Goal: Information Seeking & Learning: Find contact information

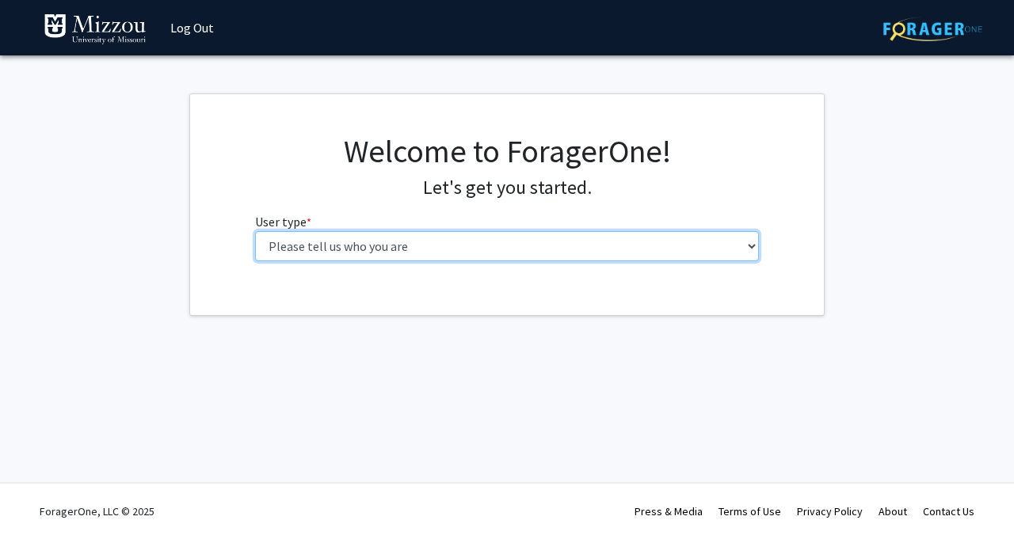
click at [422, 246] on select "Please tell us who you are Undergraduate Student Master's Student Doctoral Cand…" at bounding box center [507, 246] width 505 height 30
select select "1: undergrad"
click at [255, 231] on select "Please tell us who you are Undergraduate Student Master's Student Doctoral Cand…" at bounding box center [507, 246] width 505 height 30
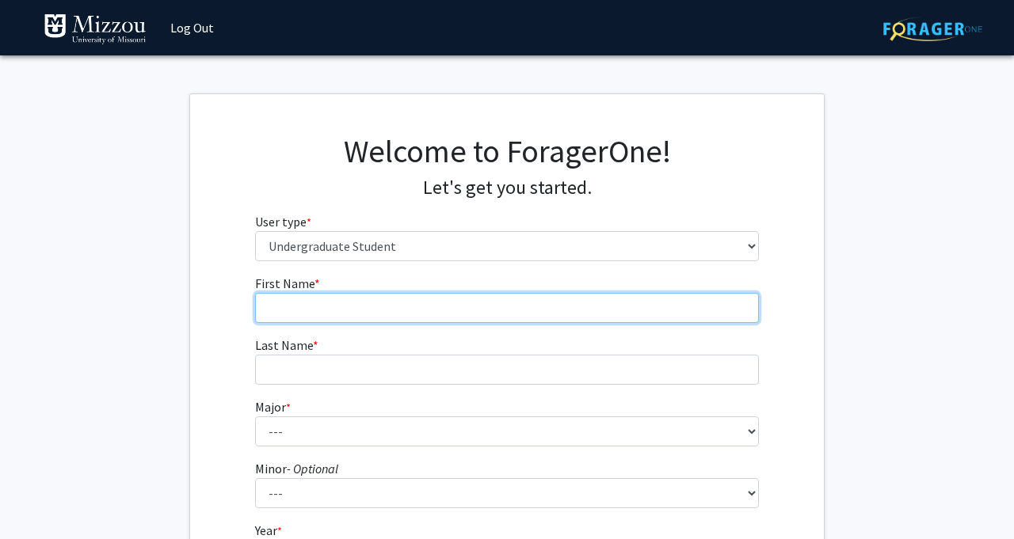
click at [434, 311] on input "First Name * required" at bounding box center [507, 308] width 505 height 30
type input "Chase"
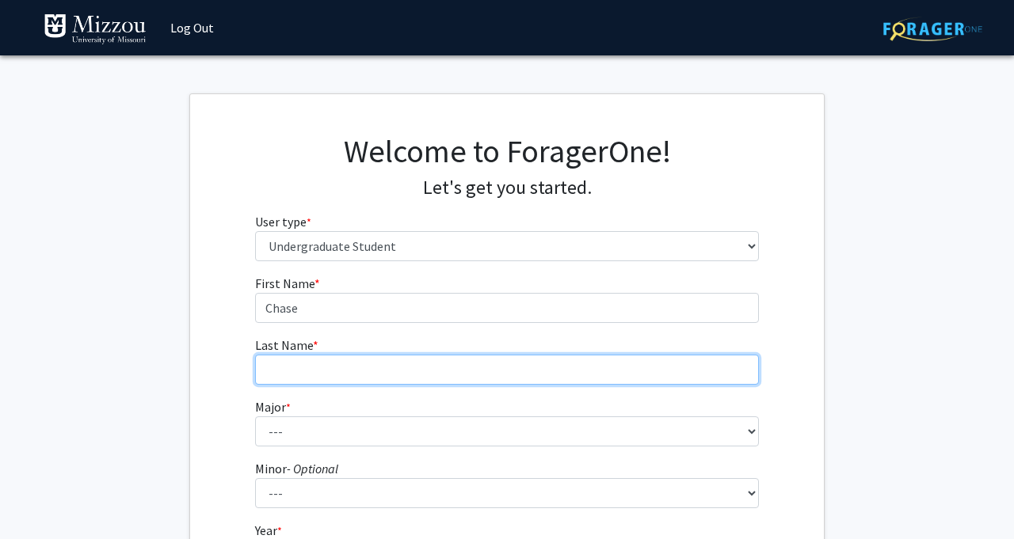
click at [382, 366] on input "Last Name * required" at bounding box center [507, 370] width 505 height 30
type input "[PERSON_NAME]"
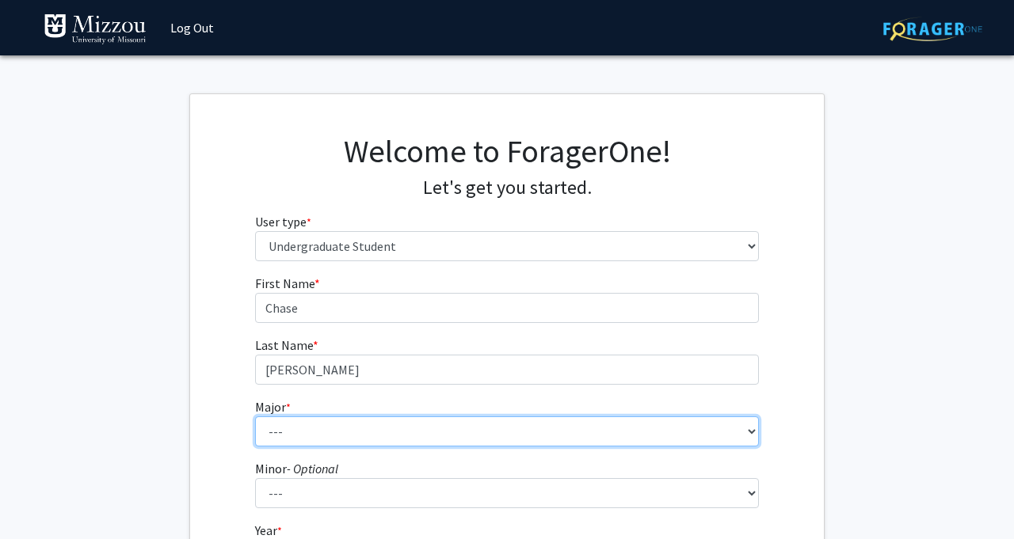
click at [349, 425] on select "--- Agribusiness Management Agricultural Education Agricultural Education: Comm…" at bounding box center [507, 432] width 505 height 30
click at [255, 417] on select "--- Agribusiness Management Agricultural Education Agricultural Education: Comm…" at bounding box center [507, 432] width 505 height 30
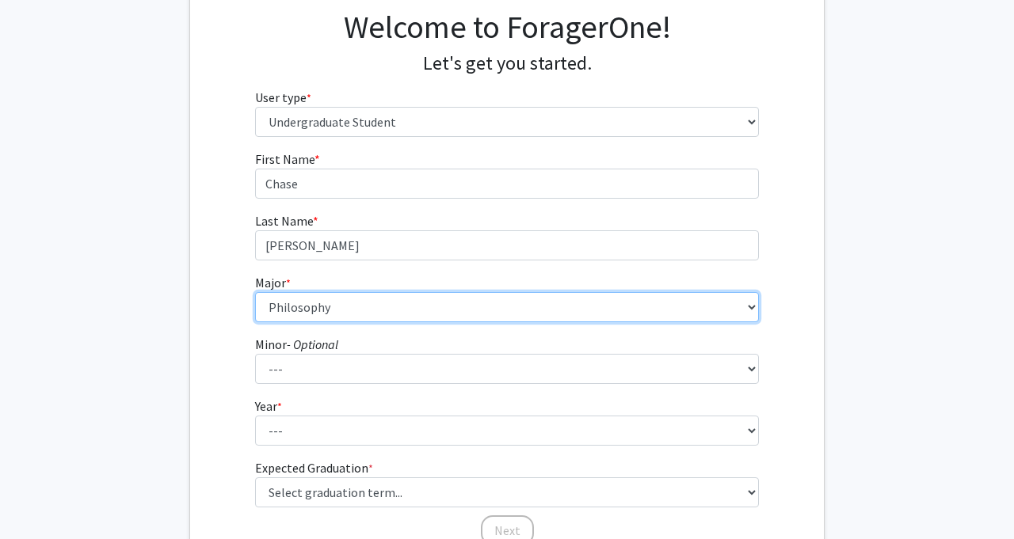
scroll to position [129, 0]
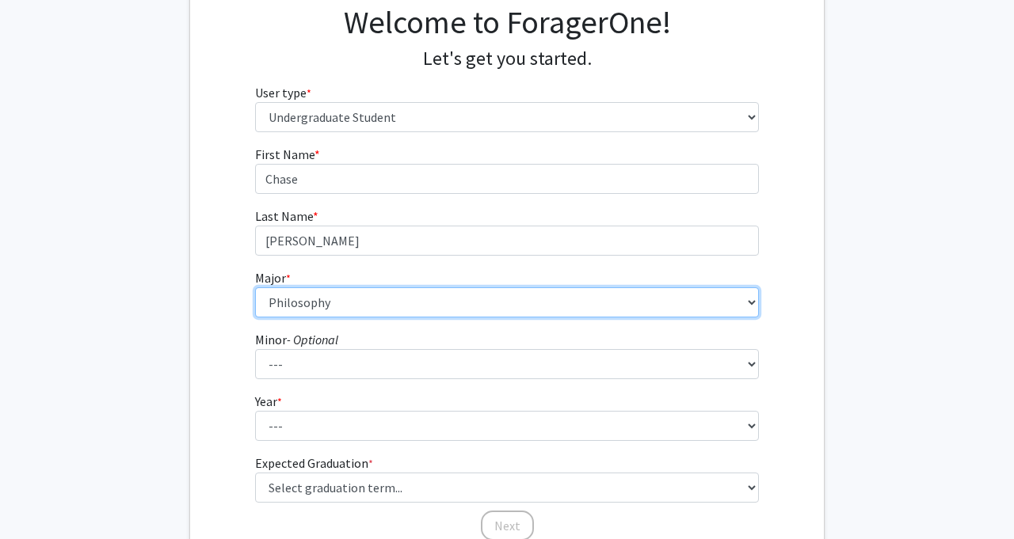
click at [432, 311] on select "--- Agribusiness Management Agricultural Education Agricultural Education: Comm…" at bounding box center [507, 303] width 505 height 30
select select "131: 2624"
click at [255, 288] on select "--- Agribusiness Management Agricultural Education Agricultural Education: Comm…" at bounding box center [507, 303] width 505 height 30
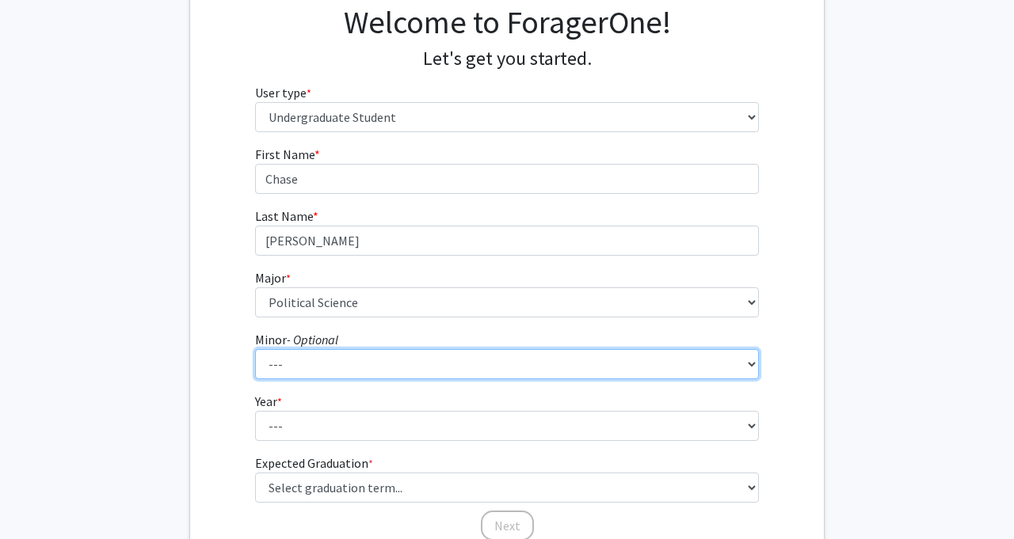
click at [380, 375] on select "--- Accountancy Aerospace Engineering Aerospace Studies Agribusiness Management…" at bounding box center [507, 364] width 505 height 30
select select "24: 1980"
click at [255, 349] on select "--- Accountancy Aerospace Engineering Aerospace Studies Agribusiness Management…" at bounding box center [507, 364] width 505 height 30
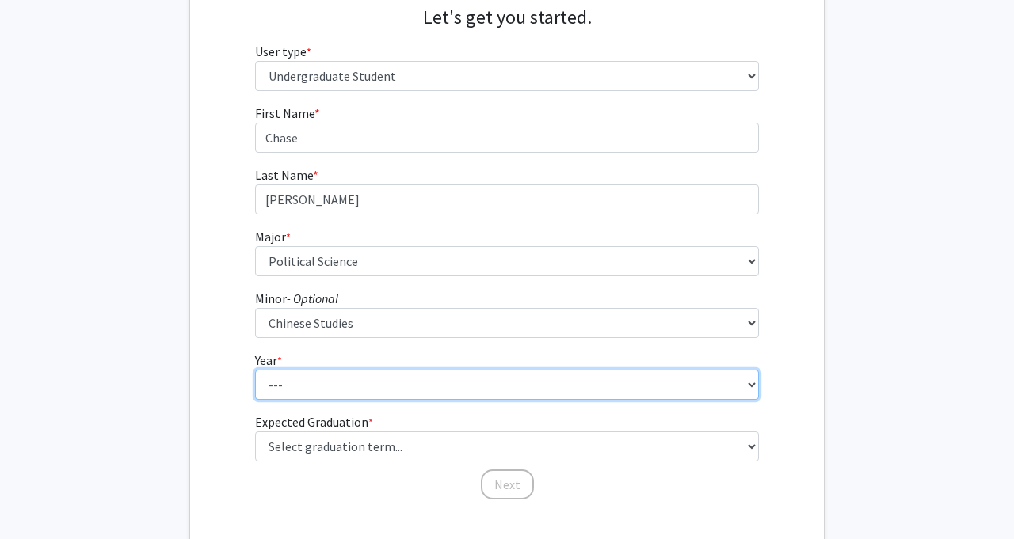
click at [381, 378] on select "--- First-year Sophomore Junior Senior Postbaccalaureate Certificate" at bounding box center [507, 385] width 505 height 30
select select "3: junior"
click at [255, 370] on select "--- First-year Sophomore Junior Senior Postbaccalaureate Certificate" at bounding box center [507, 385] width 505 height 30
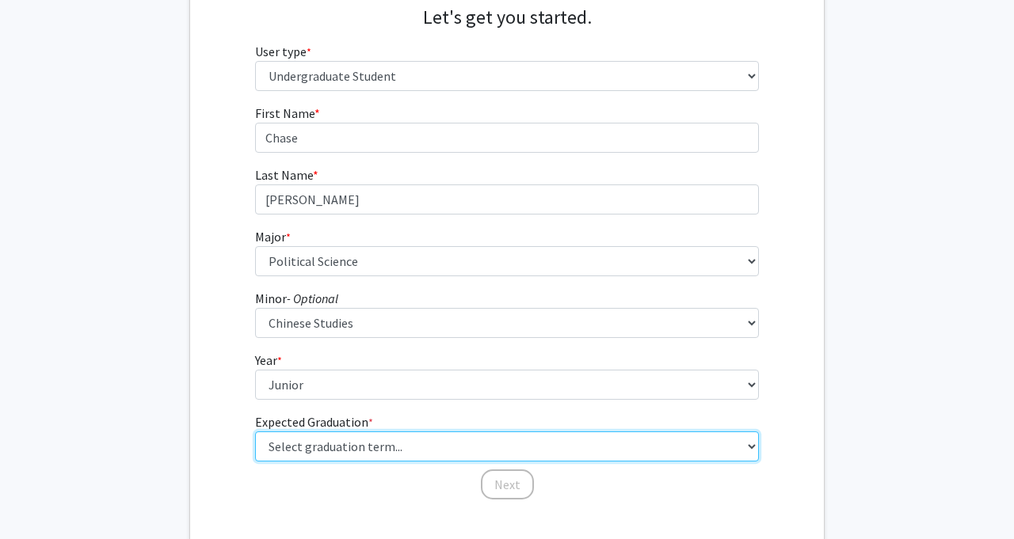
click at [387, 452] on select "Select graduation term... Spring 2025 Summer 2025 Fall 2025 Winter 2025 Spring …" at bounding box center [507, 447] width 505 height 30
select select "9: spring_2027"
click at [255, 432] on select "Select graduation term... Spring 2025 Summer 2025 Fall 2025 Winter 2025 Spring …" at bounding box center [507, 447] width 505 height 30
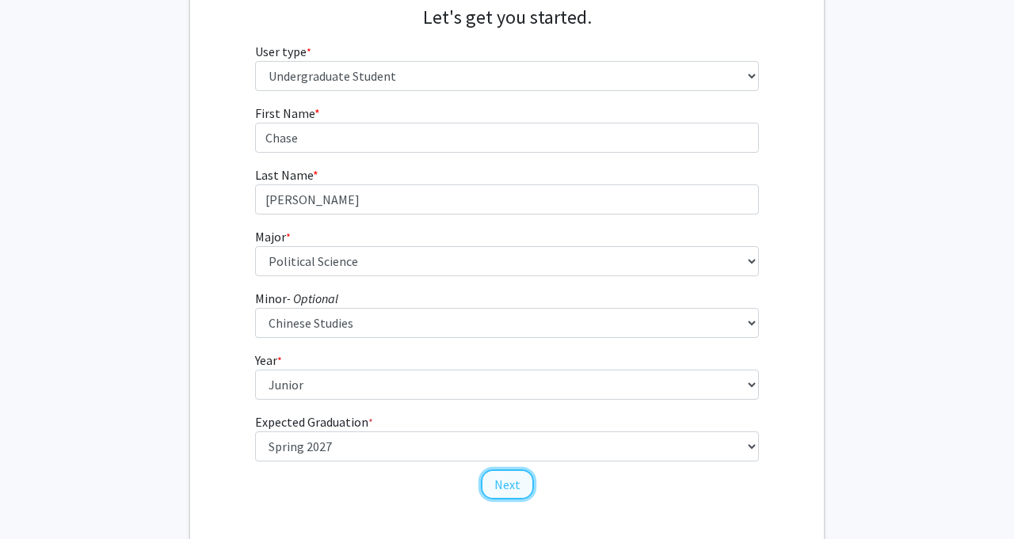
click at [513, 490] on button "Next" at bounding box center [507, 485] width 53 height 30
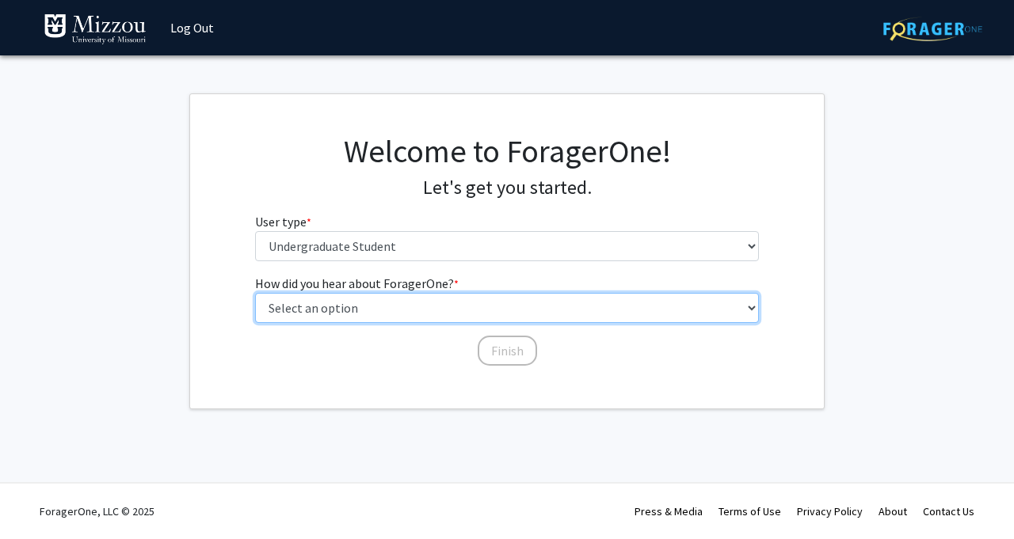
click at [472, 304] on select "Select an option Peer/student recommendation Faculty/staff recommendation Unive…" at bounding box center [507, 308] width 505 height 30
select select "2: faculty_recommendation"
click at [255, 293] on select "Select an option Peer/student recommendation Faculty/staff recommendation Unive…" at bounding box center [507, 308] width 505 height 30
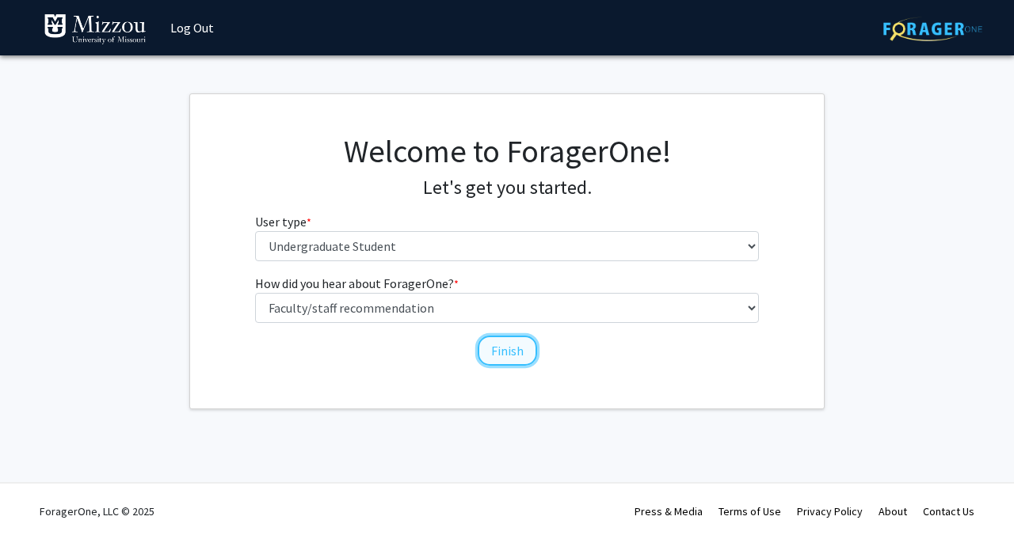
click at [487, 350] on button "Finish" at bounding box center [507, 351] width 59 height 30
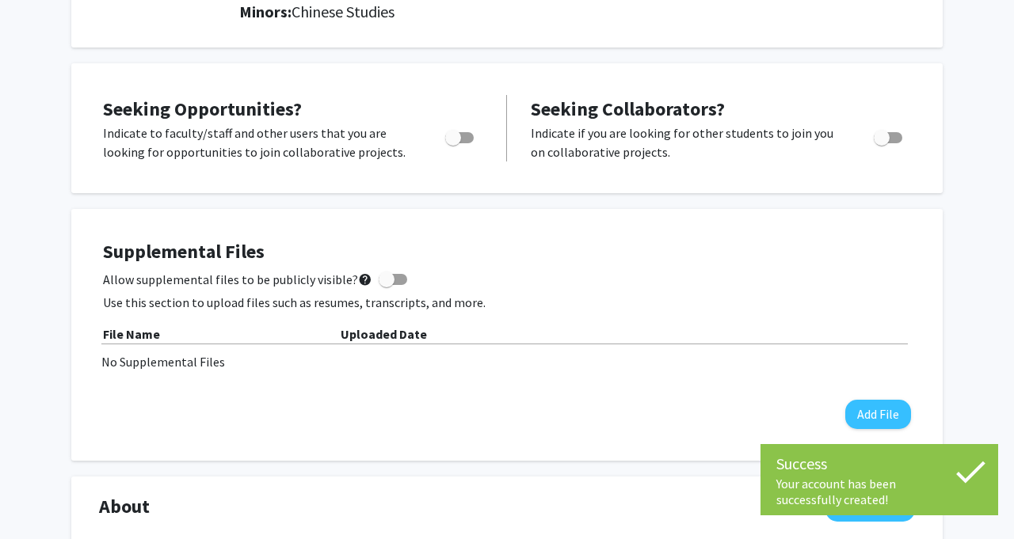
scroll to position [261, 0]
click at [966, 469] on icon at bounding box center [971, 472] width 40 height 40
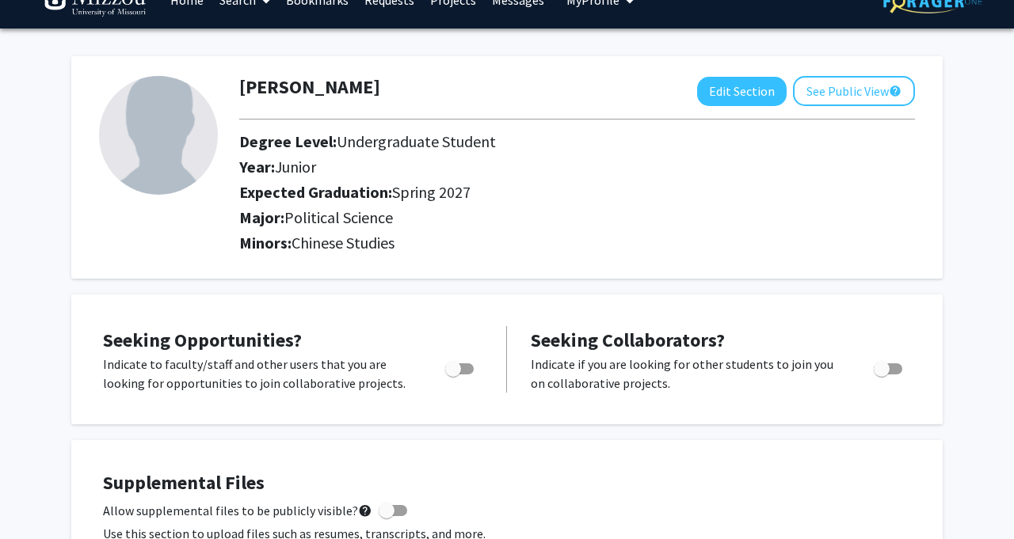
scroll to position [0, 0]
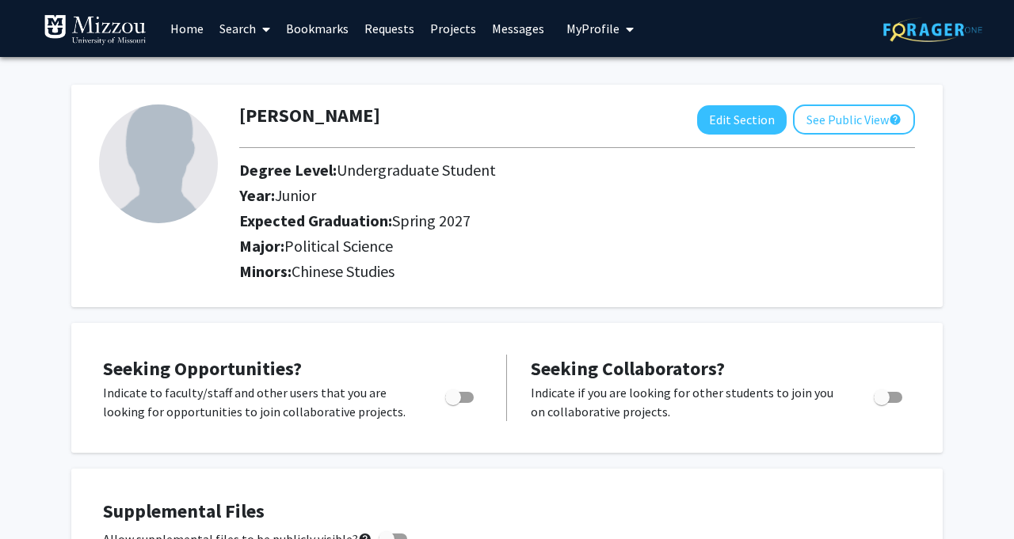
click at [234, 27] on link "Search" at bounding box center [244, 28] width 67 height 55
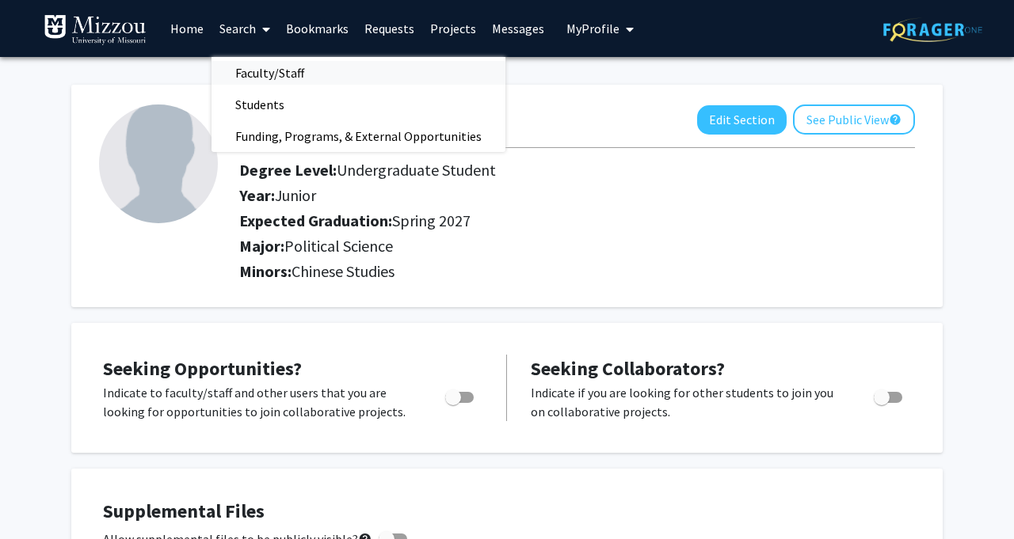
click at [271, 71] on span "Faculty/Staff" at bounding box center [269, 73] width 116 height 32
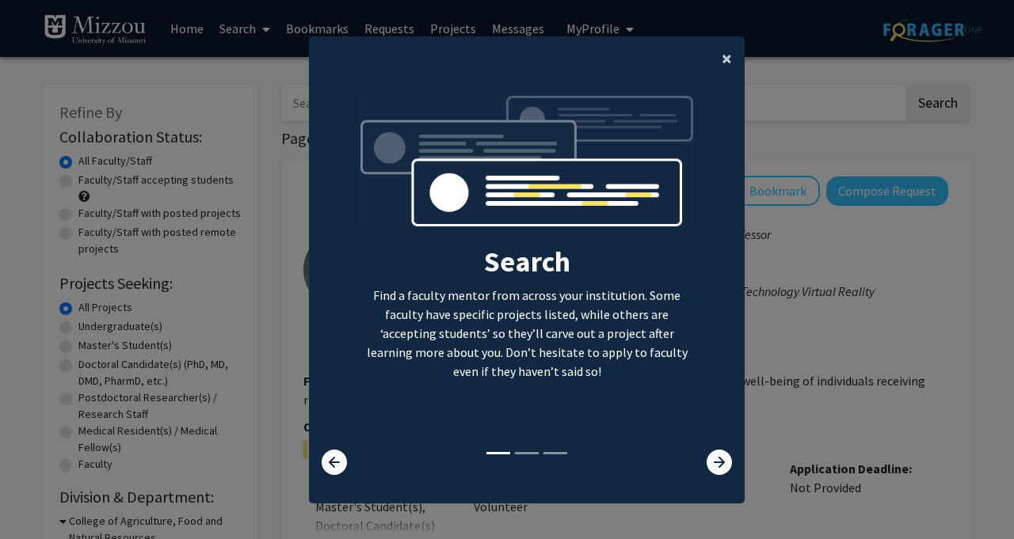
click at [723, 51] on span "×" at bounding box center [727, 58] width 10 height 25
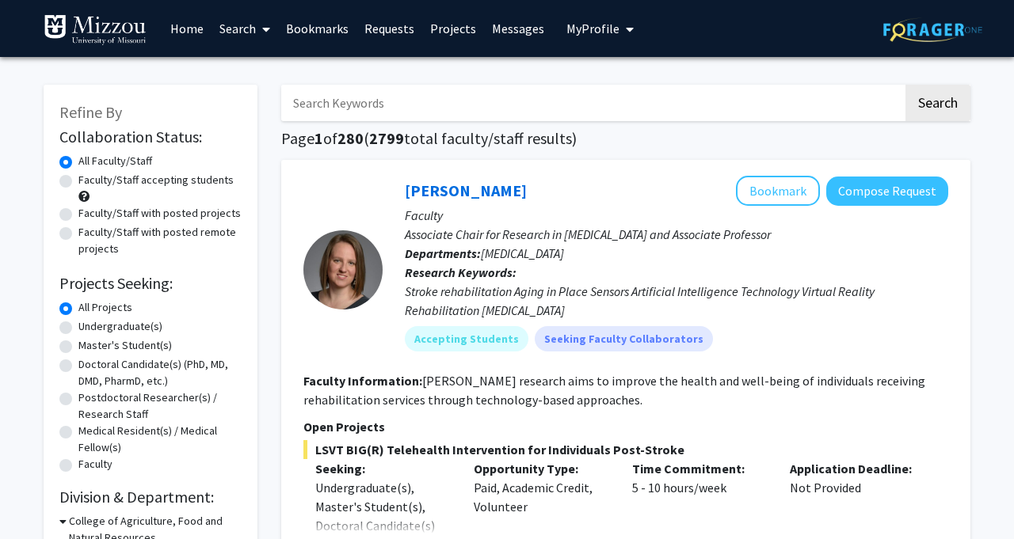
click at [469, 101] on input "Search Keywords" at bounding box center [592, 103] width 622 height 36
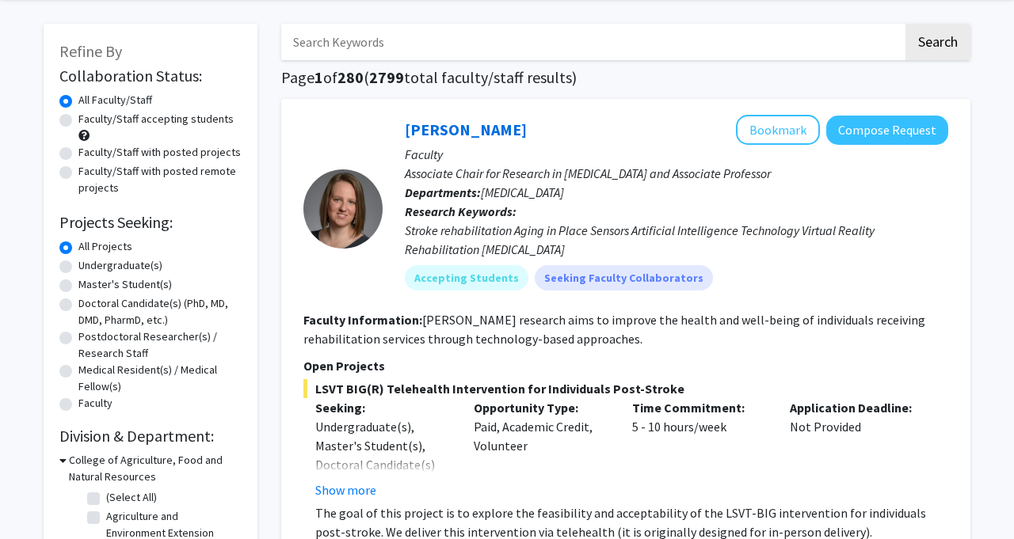
click at [130, 267] on label "Undergraduate(s)" at bounding box center [120, 265] width 84 height 17
click at [89, 267] on input "Undergraduate(s)" at bounding box center [83, 262] width 10 height 10
radio input "true"
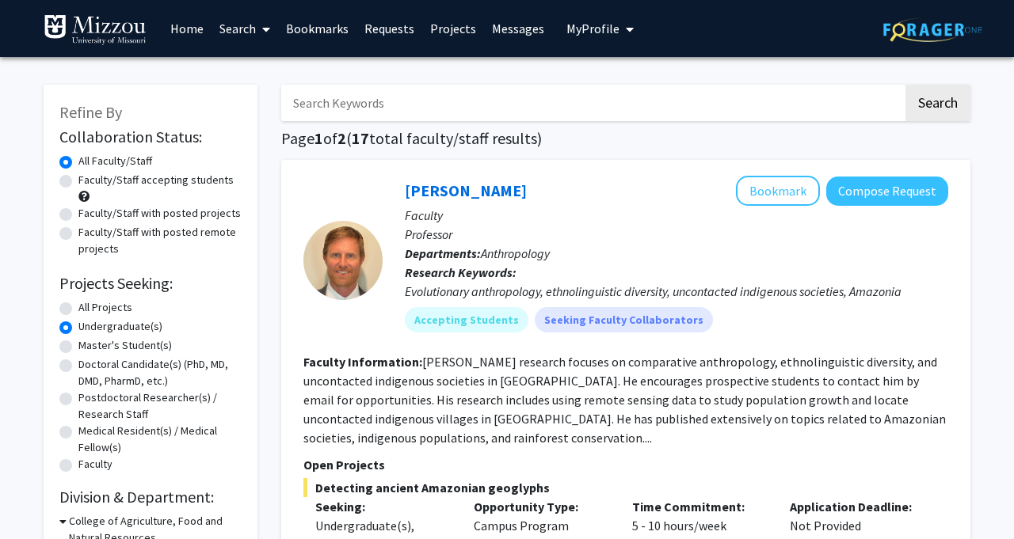
click at [460, 113] on input "Search Keywords" at bounding box center [592, 103] width 622 height 36
type input "phil"
click at [905, 85] on button "Search" at bounding box center [937, 103] width 65 height 36
radio input "true"
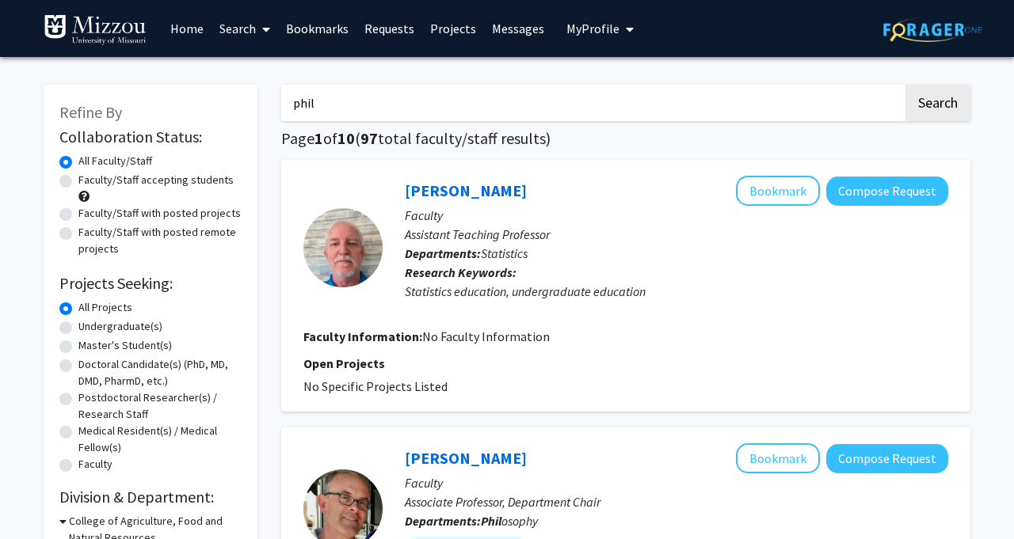
click at [547, 347] on fg-search-faculty "[PERSON_NAME] Bookmark Compose Request Faculty Assistant Teaching Professor Dep…" at bounding box center [625, 286] width 645 height 220
click at [395, 99] on input "phil" at bounding box center [592, 103] width 622 height 36
type input "philosophy"
click at [905, 85] on button "Search" at bounding box center [937, 103] width 65 height 36
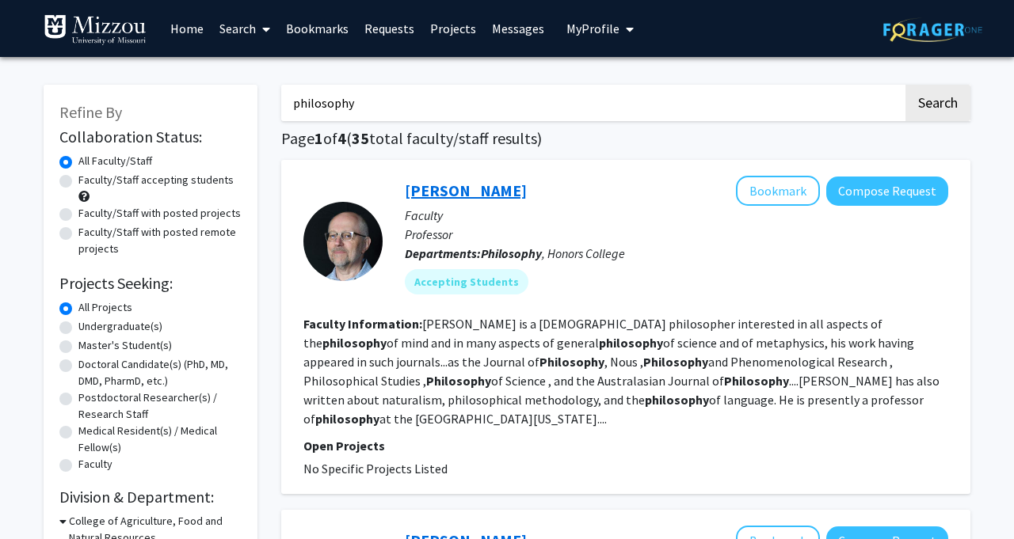
click at [476, 183] on link "[PERSON_NAME]" at bounding box center [466, 191] width 122 height 20
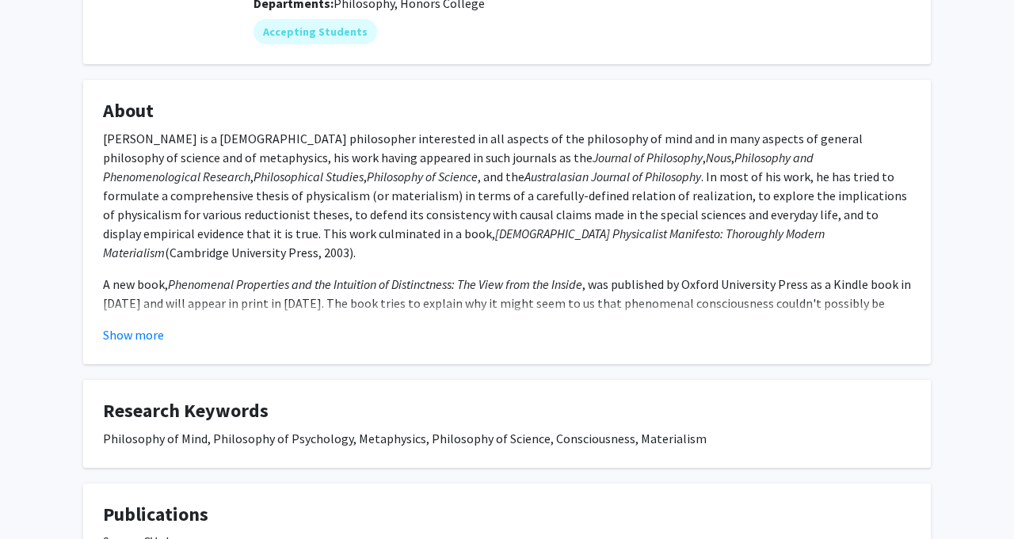
scroll to position [208, 0]
click at [143, 342] on button "Show more" at bounding box center [133, 334] width 61 height 19
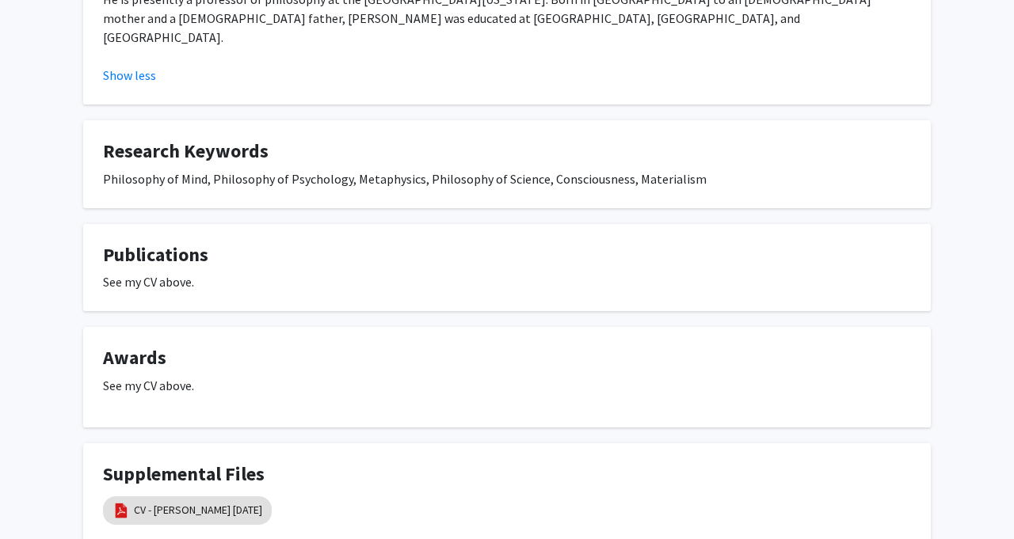
scroll to position [642, 0]
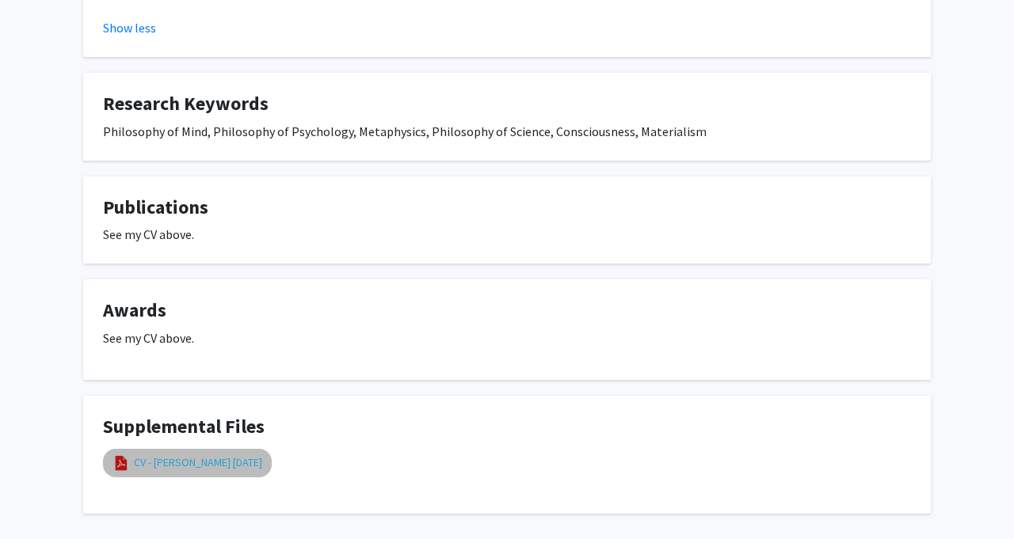
click at [238, 455] on link "CV - [PERSON_NAME] [DATE]" at bounding box center [198, 463] width 128 height 17
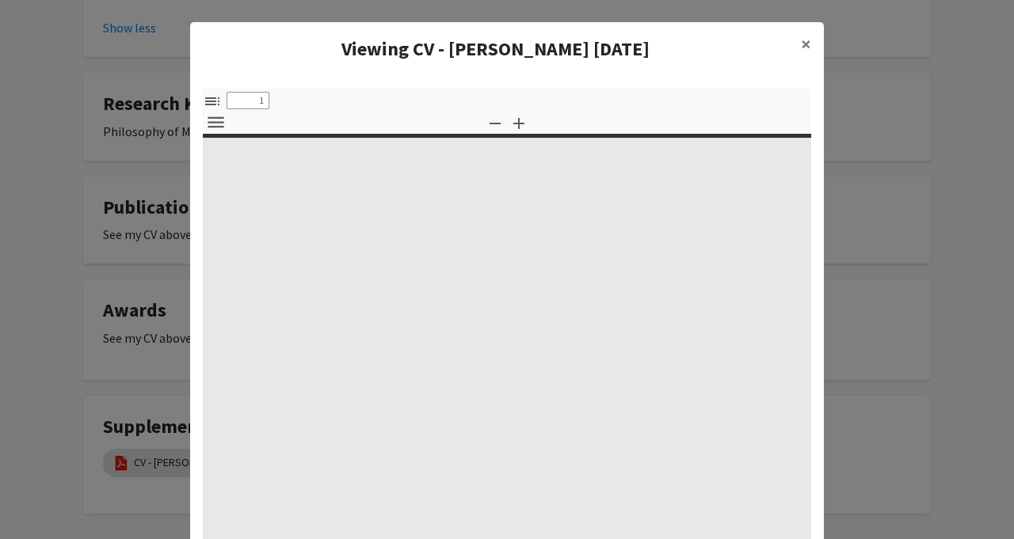
select select "custom"
type input "0"
select select "custom"
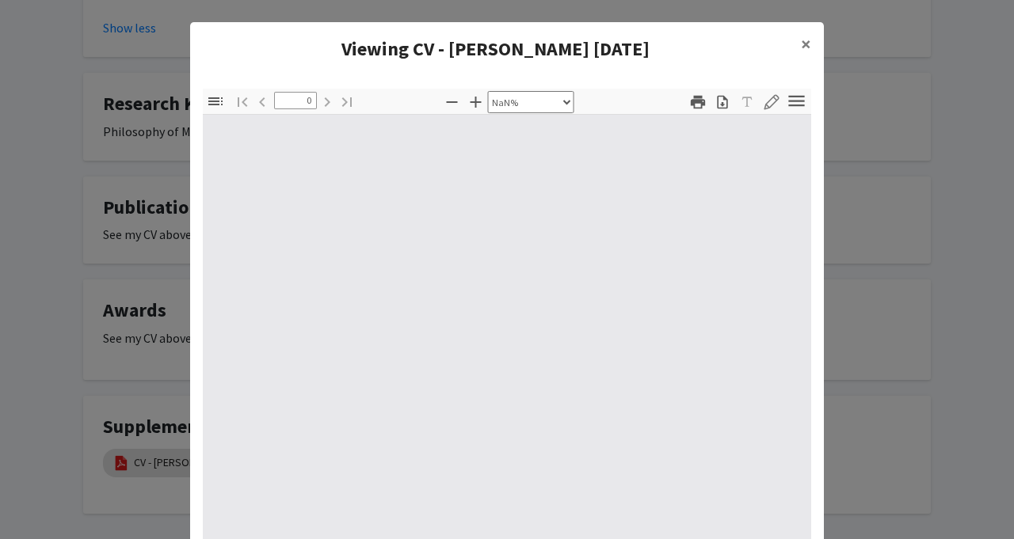
type input "1"
select select "auto"
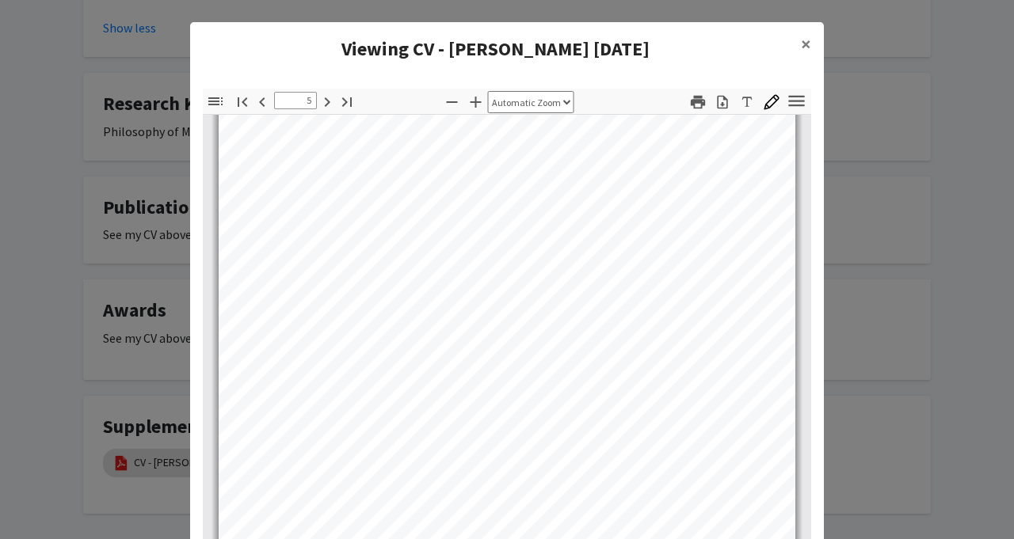
scroll to position [3066, 0]
type input "8"
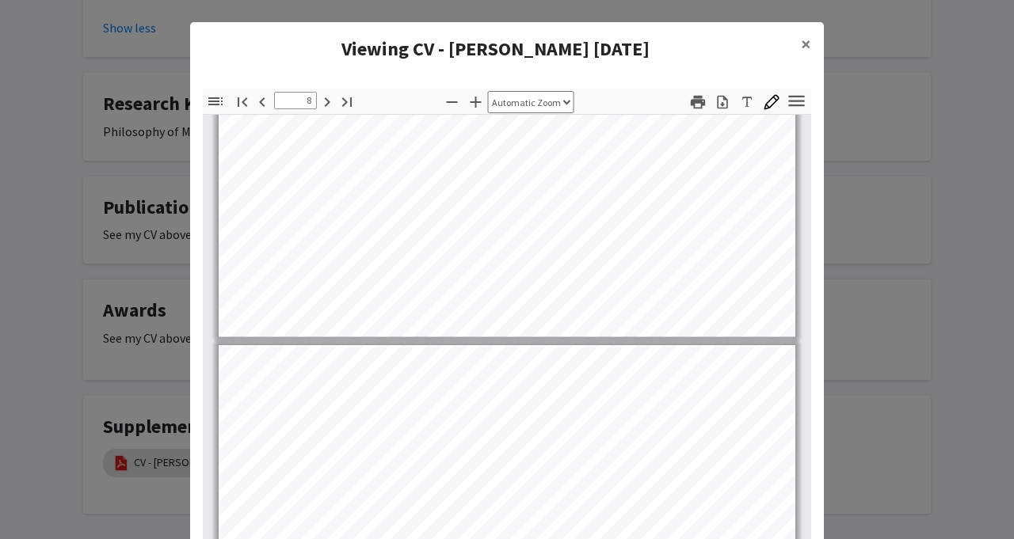
scroll to position [5662, 0]
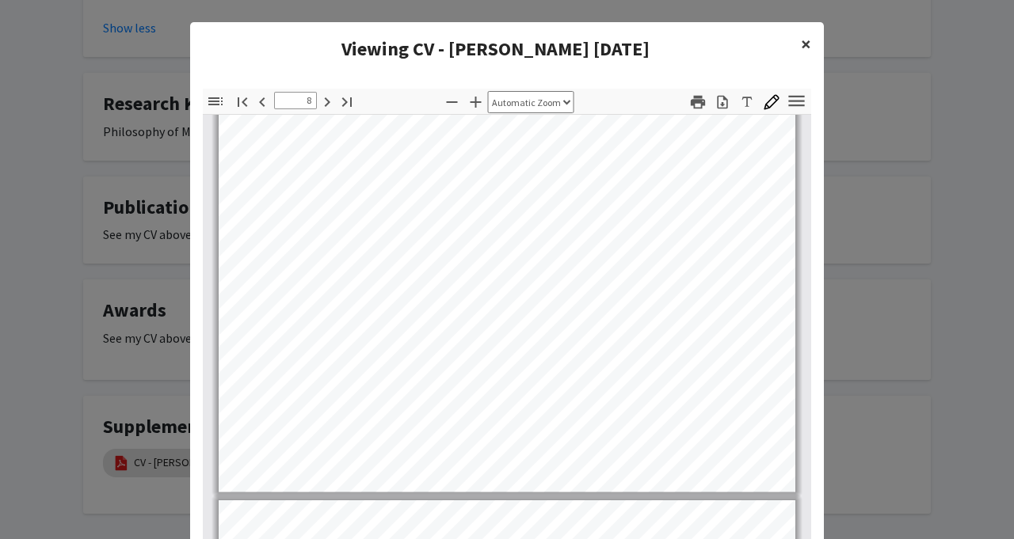
click at [801, 40] on span "×" at bounding box center [806, 44] width 10 height 25
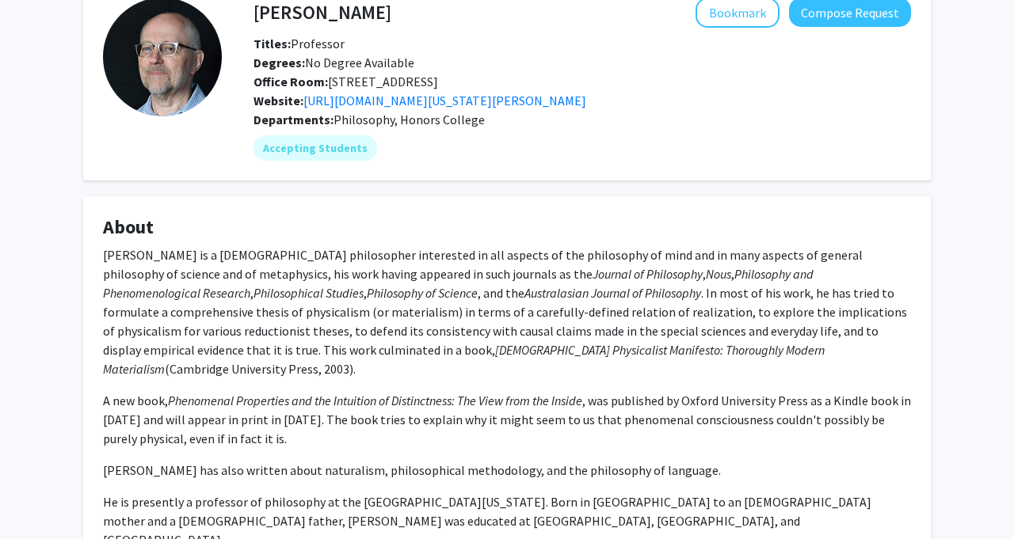
scroll to position [79, 0]
